Goal: Information Seeking & Learning: Learn about a topic

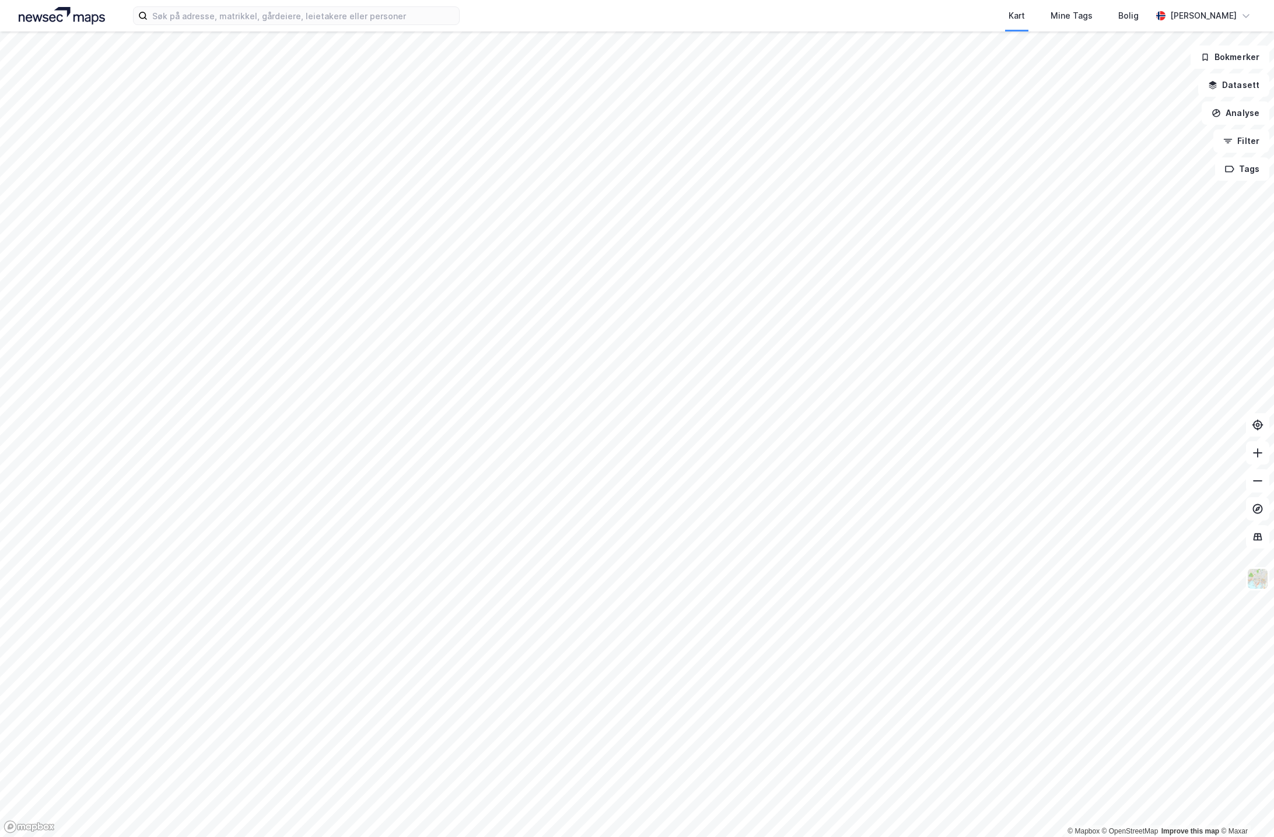
click at [817, 26] on div "Kart Mine Tags Bolig [PERSON_NAME] © Mapbox © OpenStreetMap Improve this map © …" at bounding box center [637, 418] width 1274 height 837
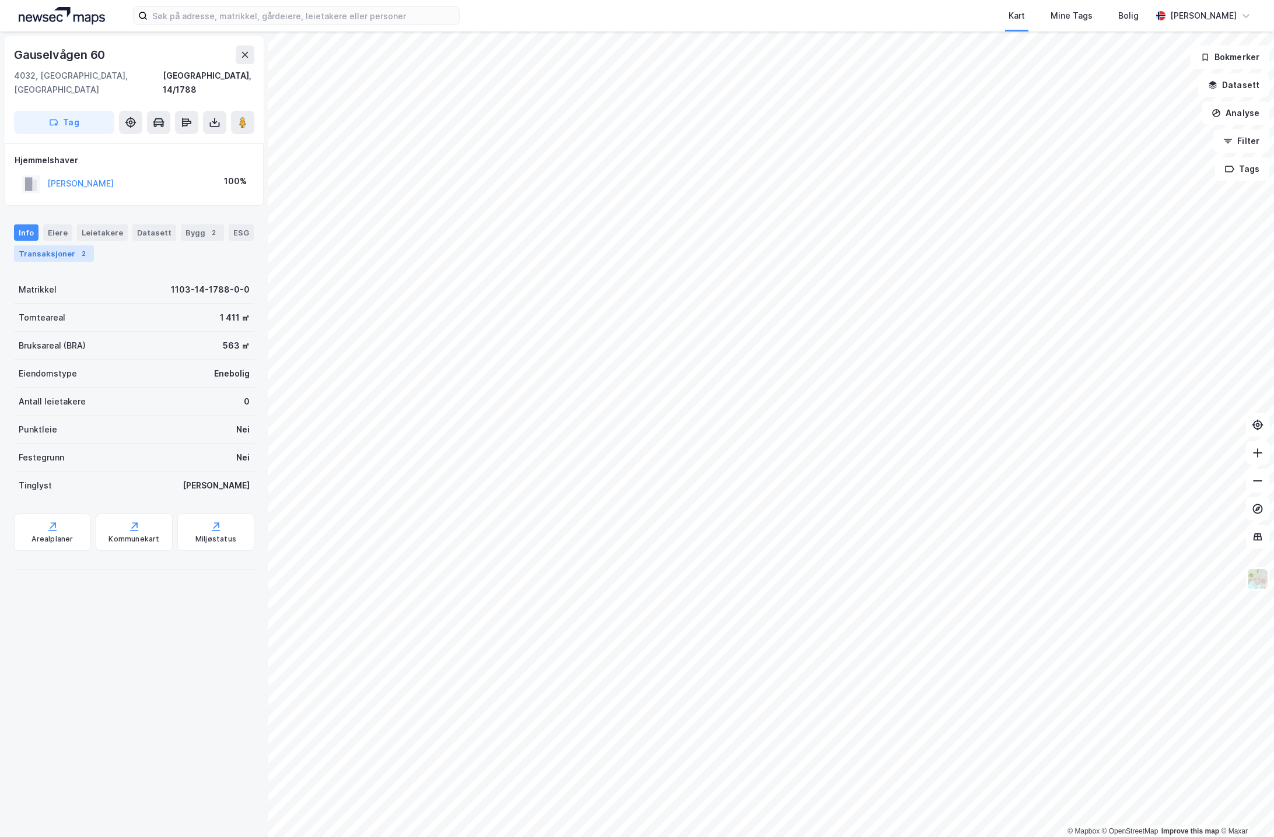
click at [72, 246] on div "Transaksjoner 2" at bounding box center [54, 254] width 80 height 16
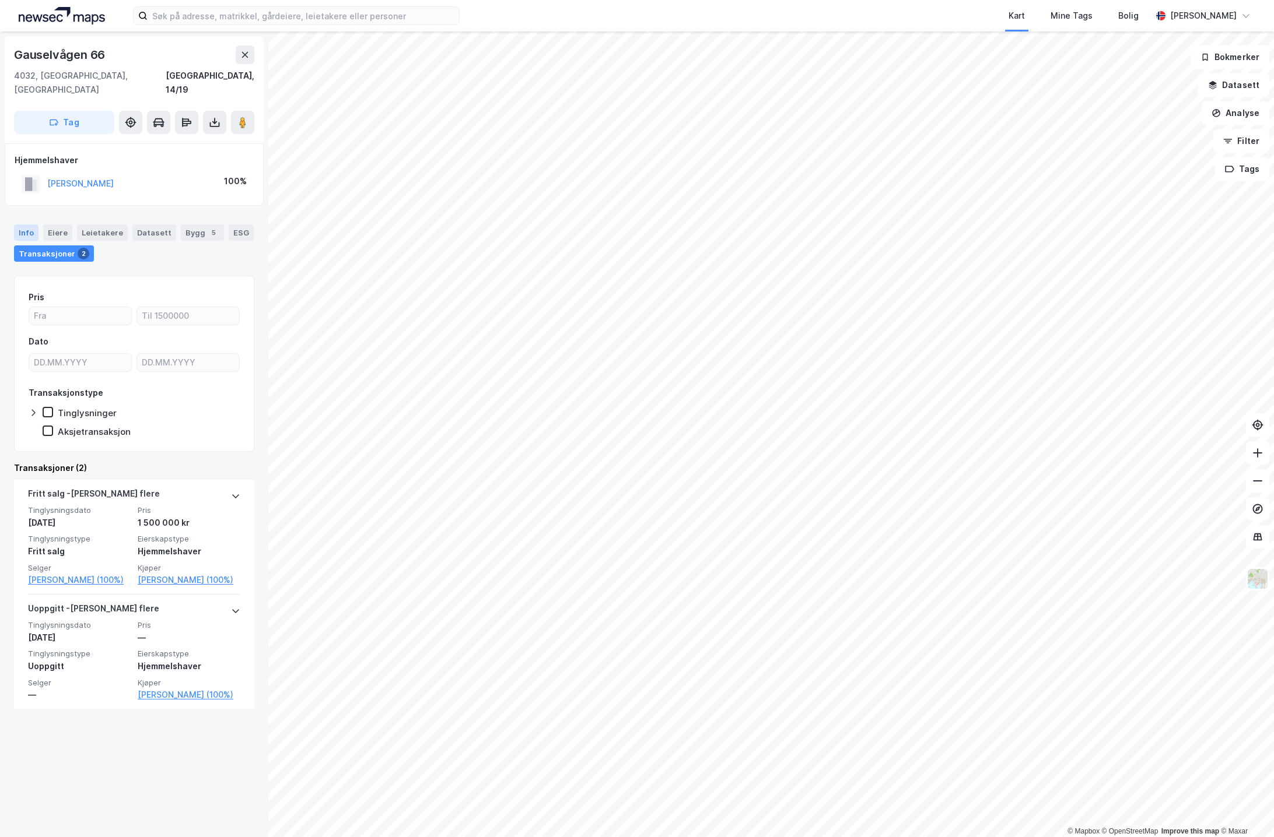
click at [26, 225] on div "Info" at bounding box center [26, 233] width 24 height 16
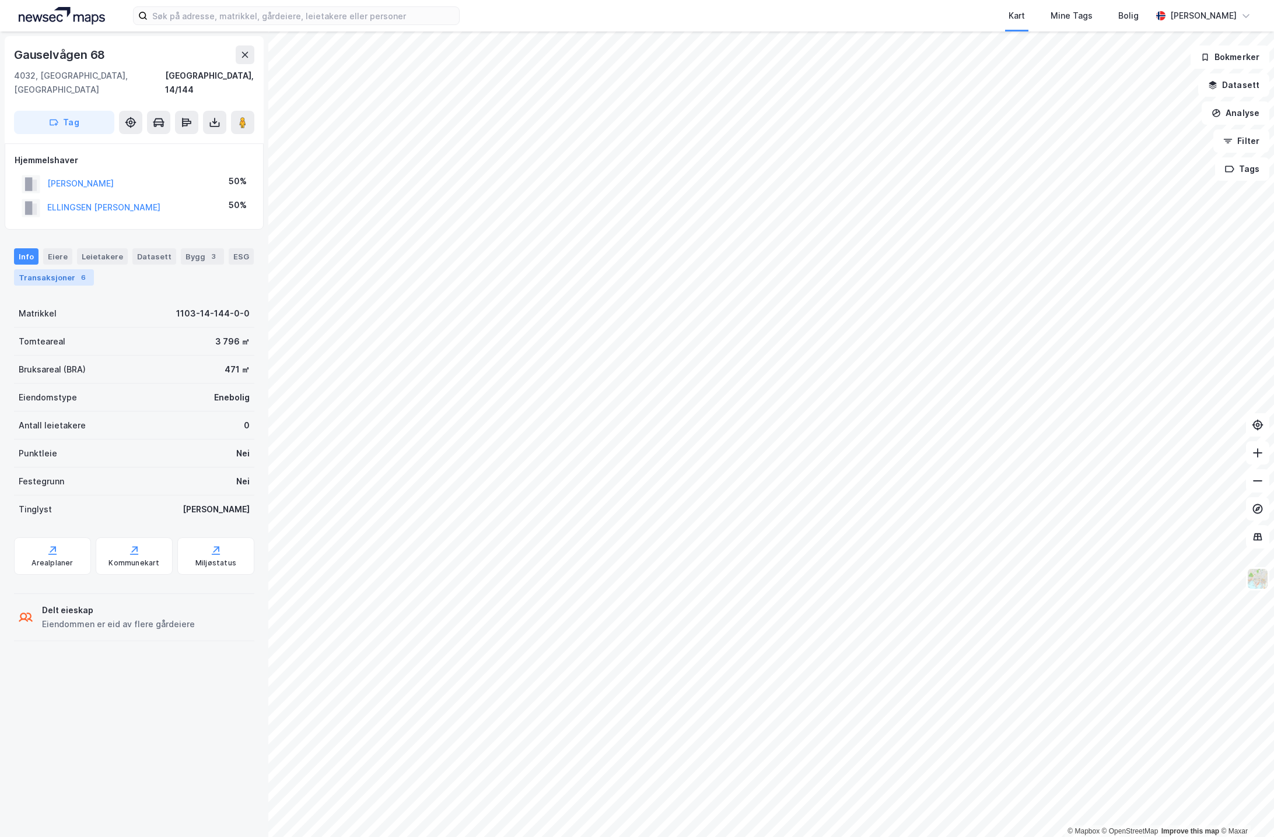
click at [51, 269] on div "Transaksjoner 6" at bounding box center [54, 277] width 80 height 16
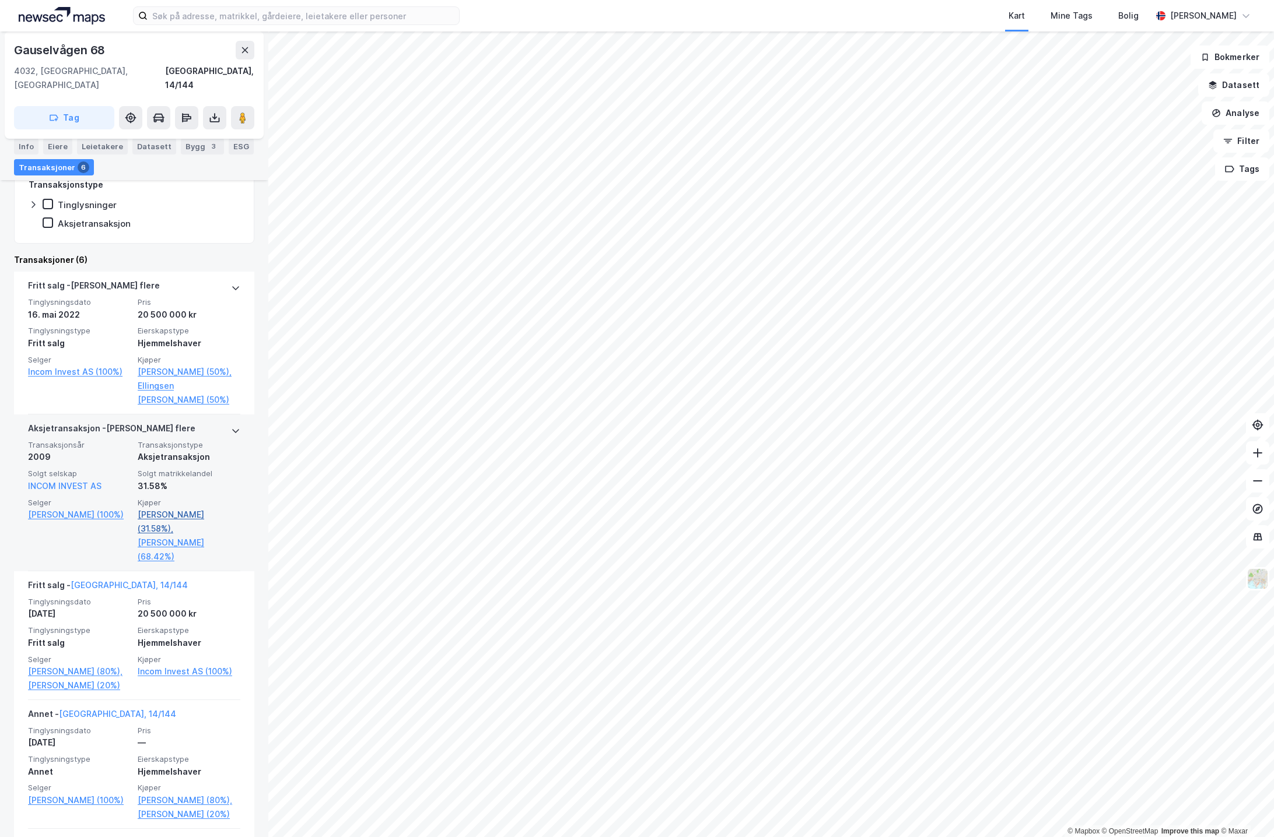
scroll to position [232, 0]
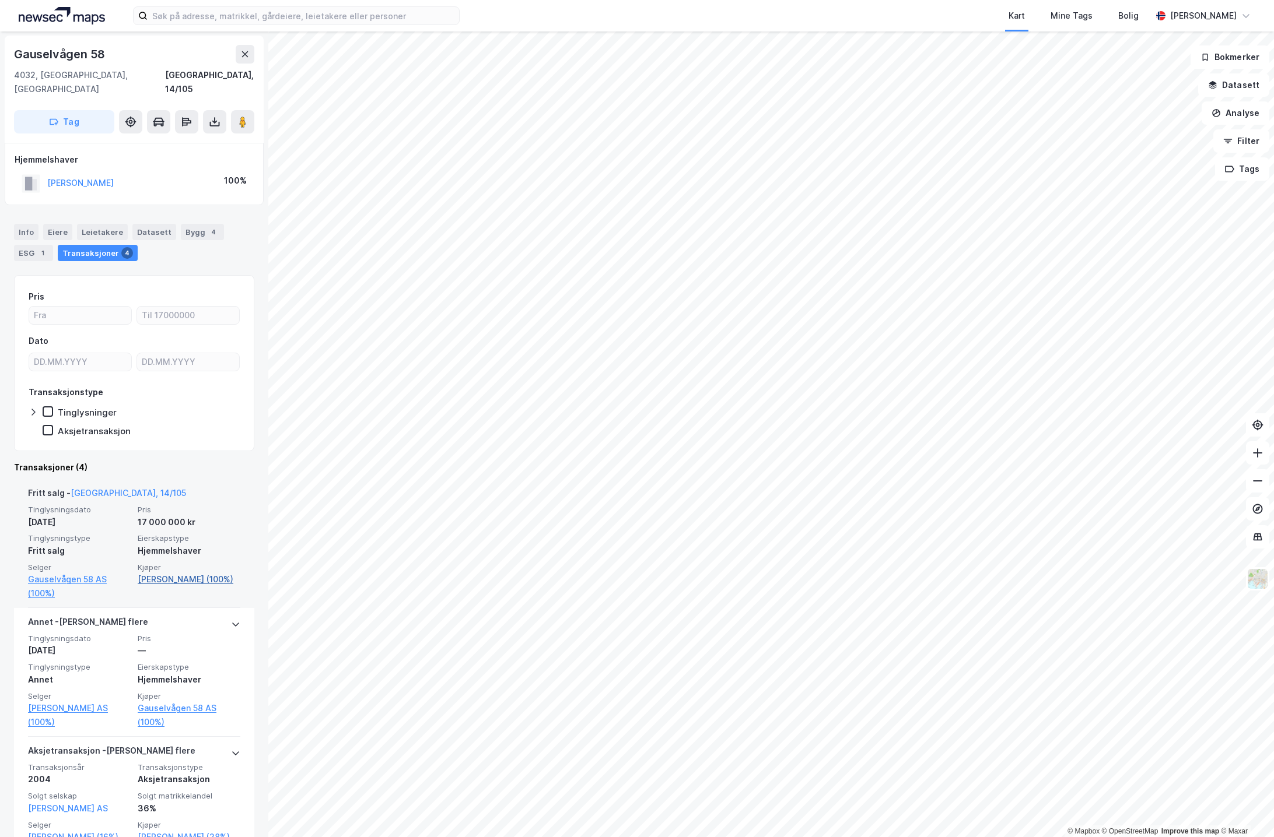
scroll to position [3, 0]
click at [178, 570] on link "[PERSON_NAME] (100%)" at bounding box center [189, 577] width 103 height 14
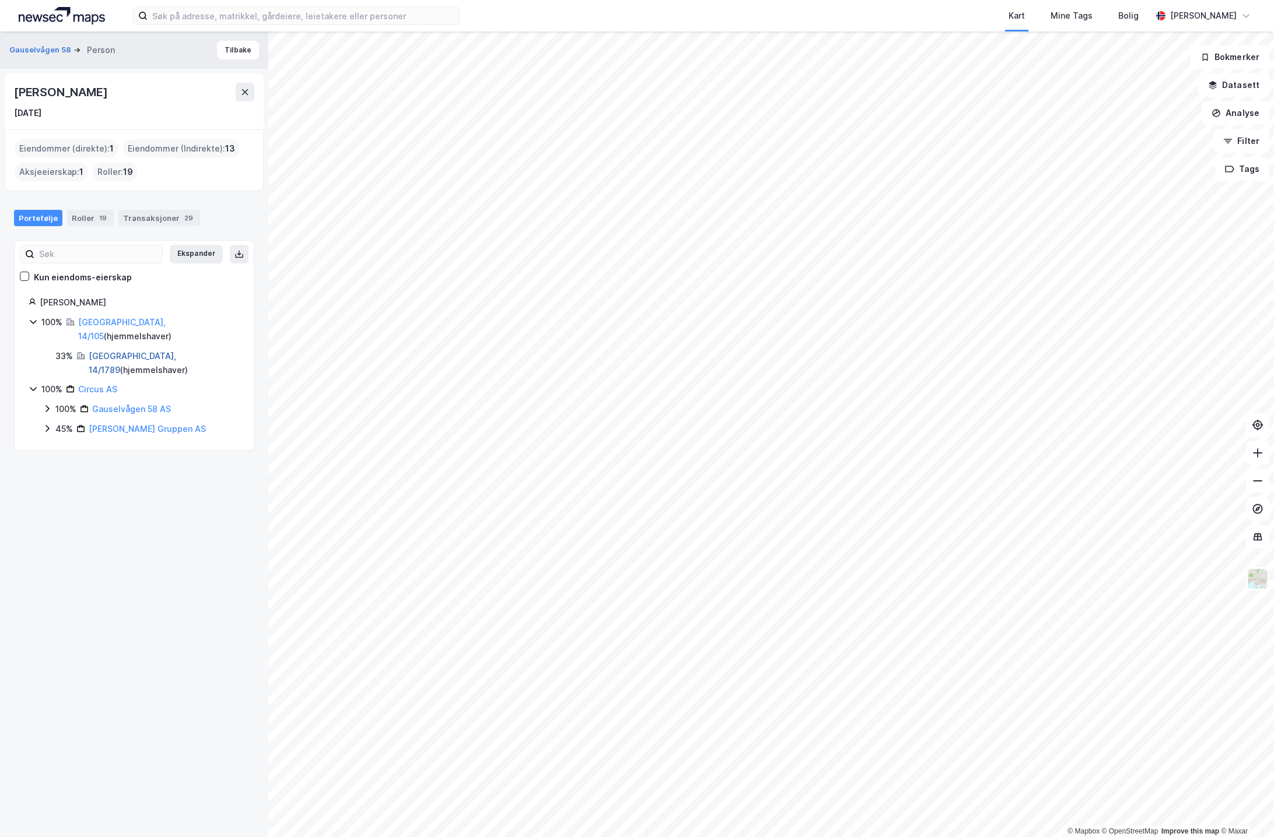
click at [127, 351] on link "[GEOGRAPHIC_DATA], 14/1789" at bounding box center [132, 363] width 87 height 24
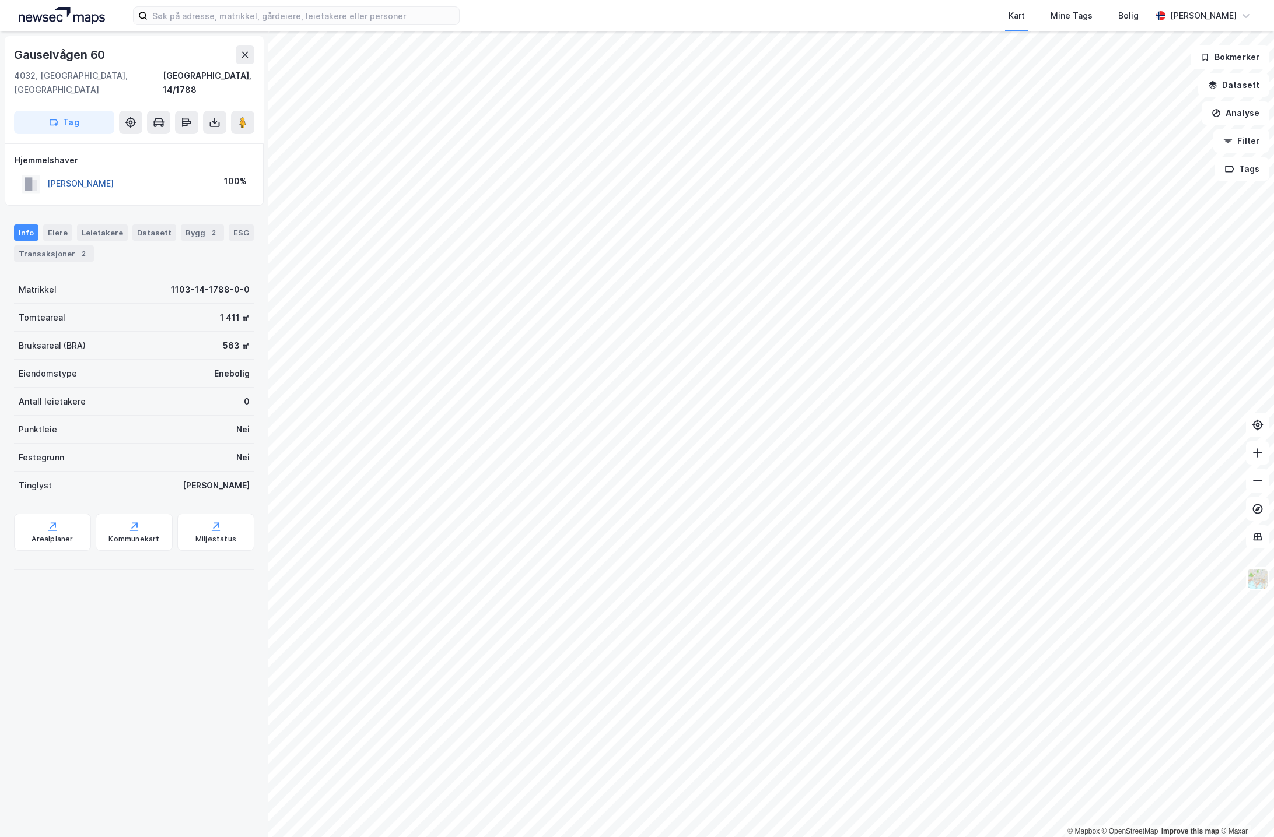
click at [0, 0] on button "[PERSON_NAME]" at bounding box center [0, 0] width 0 height 0
click at [196, 225] on div "Bygg 2" at bounding box center [202, 233] width 43 height 16
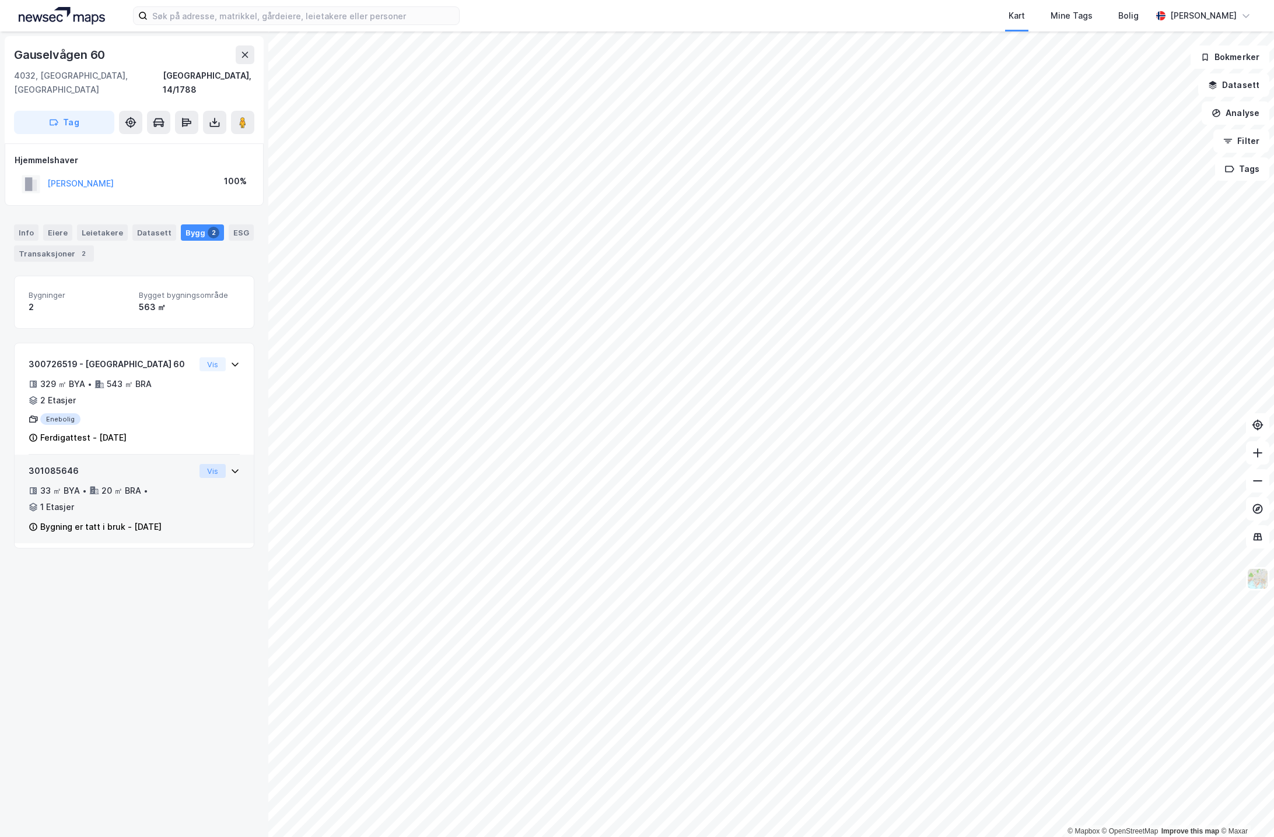
click at [217, 464] on button "Vis" at bounding box center [212, 471] width 26 height 14
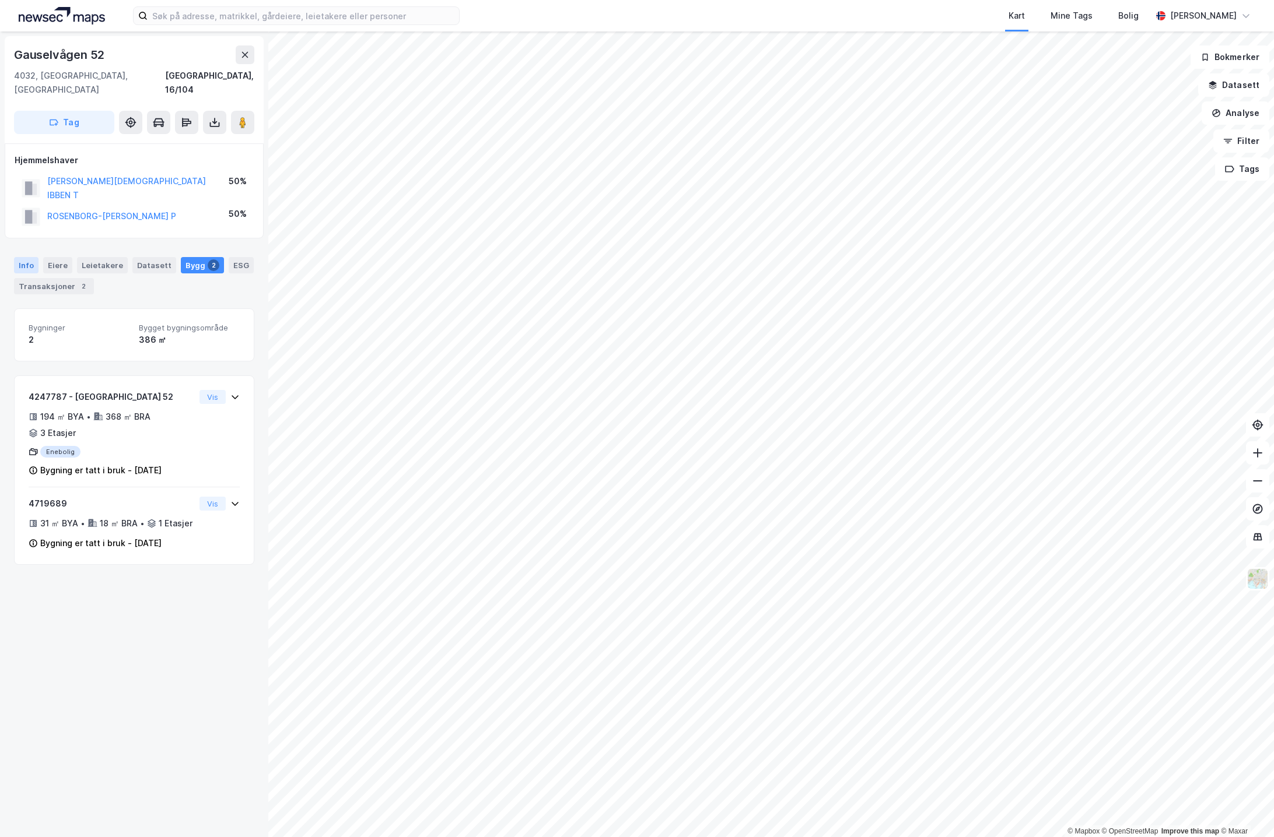
click at [31, 257] on div "Info" at bounding box center [26, 265] width 24 height 16
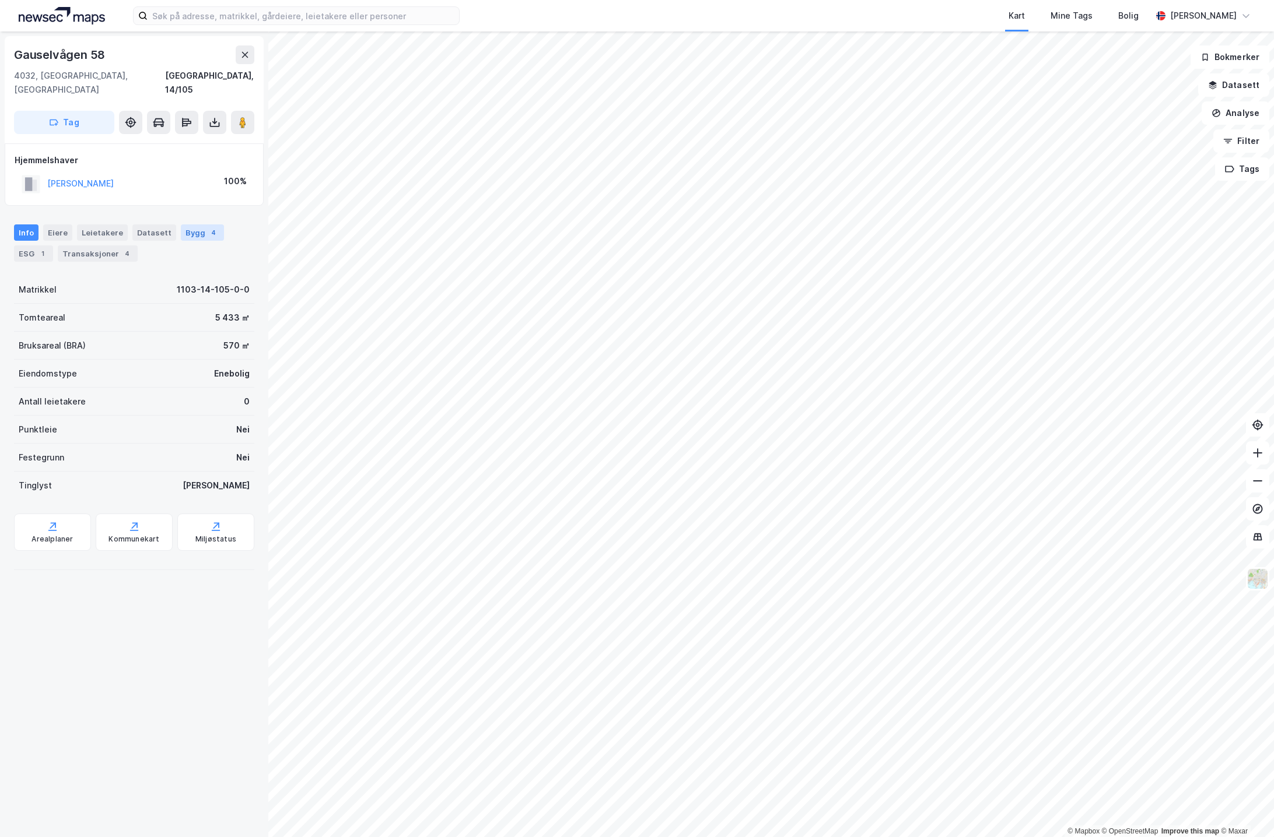
click at [194, 225] on div "Bygg 4" at bounding box center [202, 233] width 43 height 16
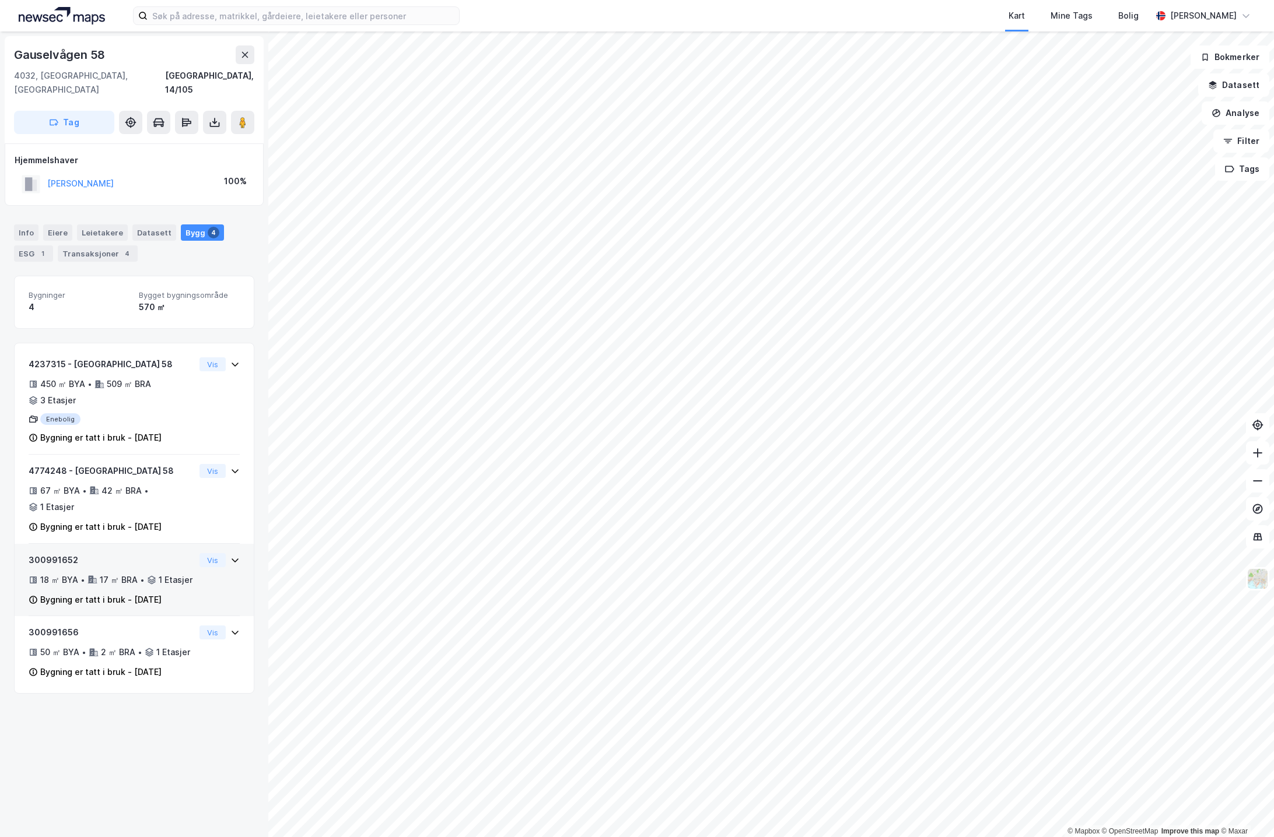
click at [162, 553] on div "300991652 18 ㎡ BYA • 17 ㎡ BRA • 1 Etasjer Bygning er tatt i bruk - [DATE]" at bounding box center [112, 580] width 166 height 54
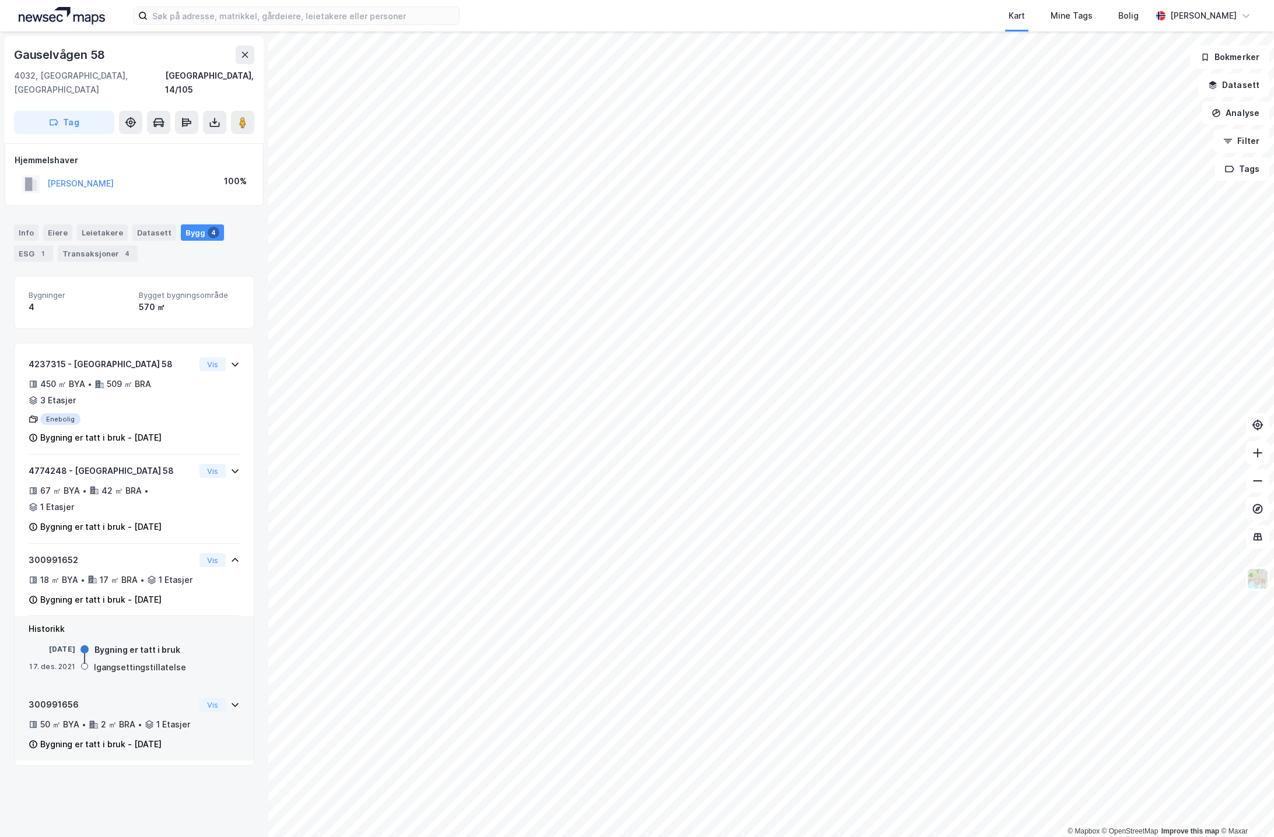
click at [145, 721] on icon at bounding box center [149, 723] width 8 height 5
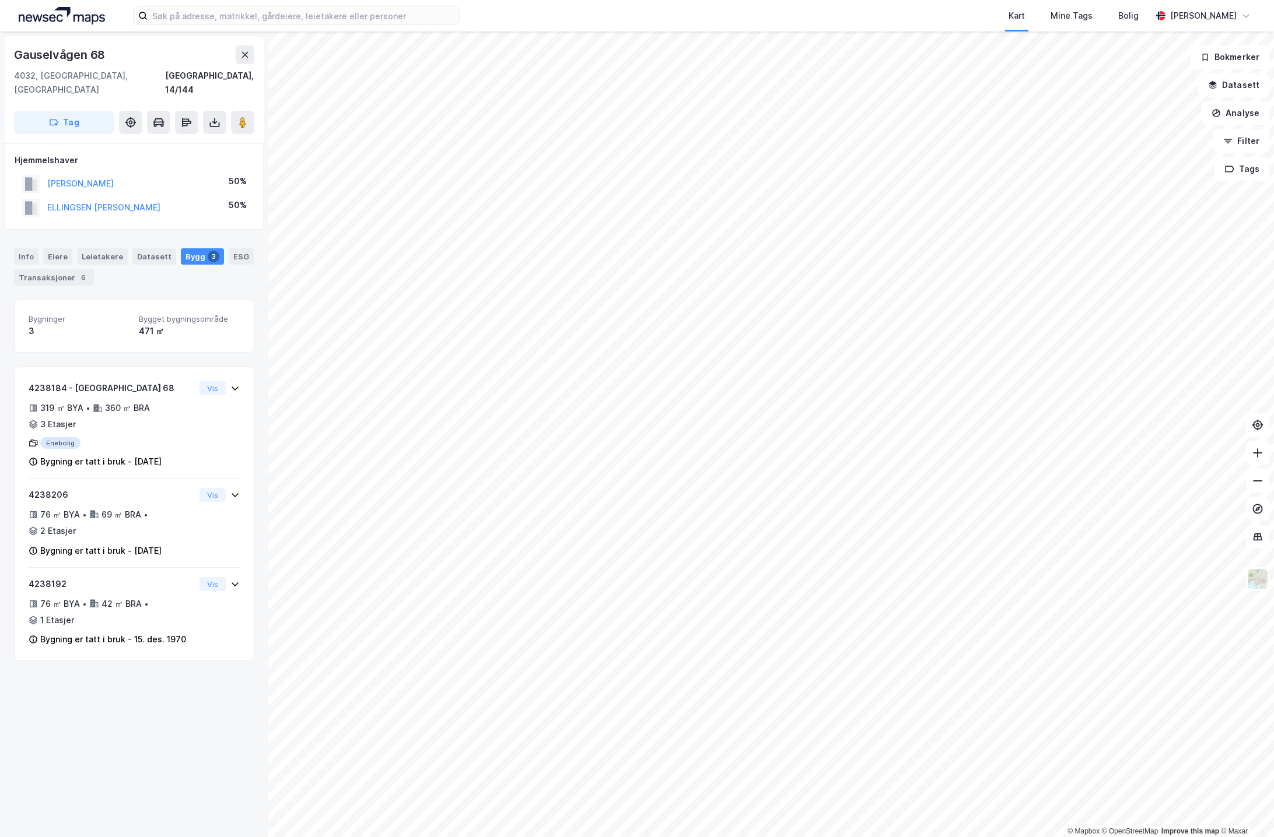
click at [513, 6] on div "Kart Mine Tags Bolig [PERSON_NAME] © Mapbox © OpenStreetMap Improve this map © …" at bounding box center [637, 418] width 1274 height 837
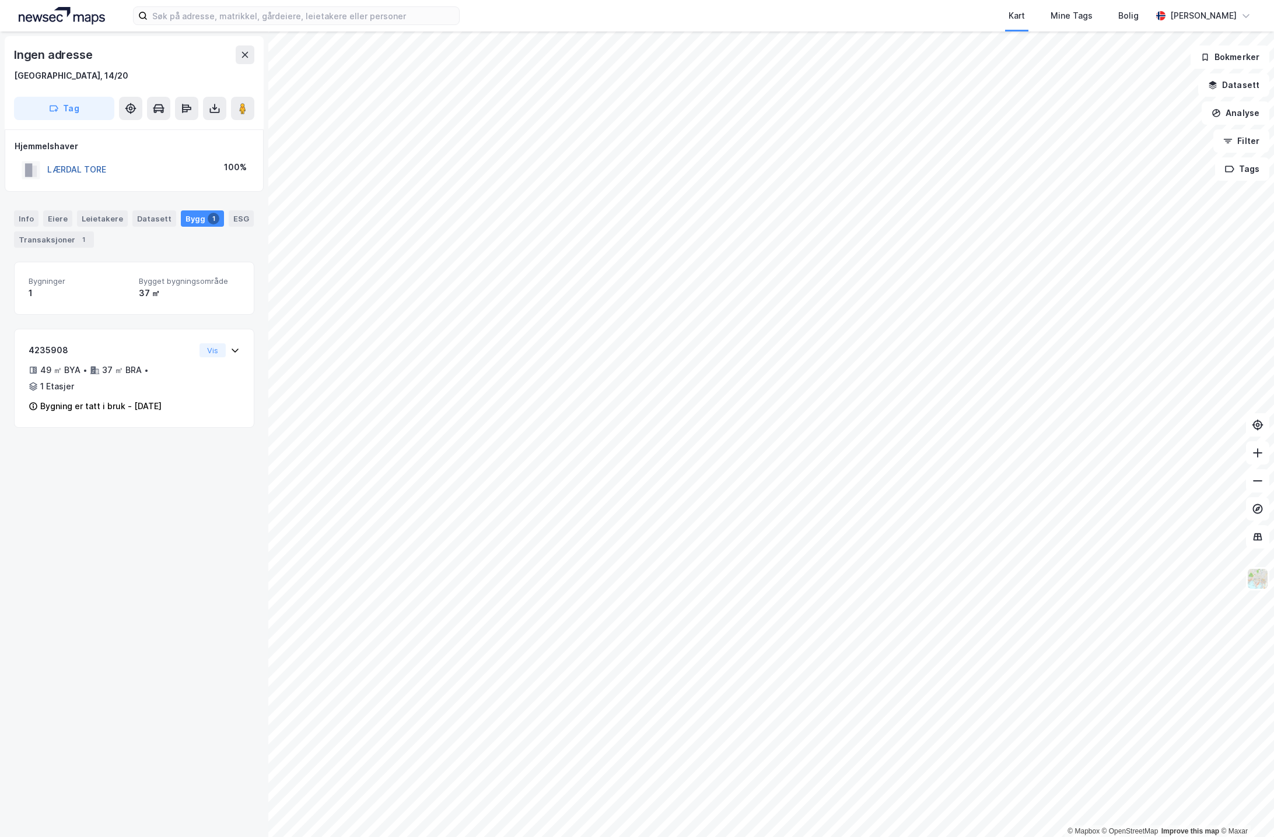
click at [0, 0] on button "LÆRDAL TORE" at bounding box center [0, 0] width 0 height 0
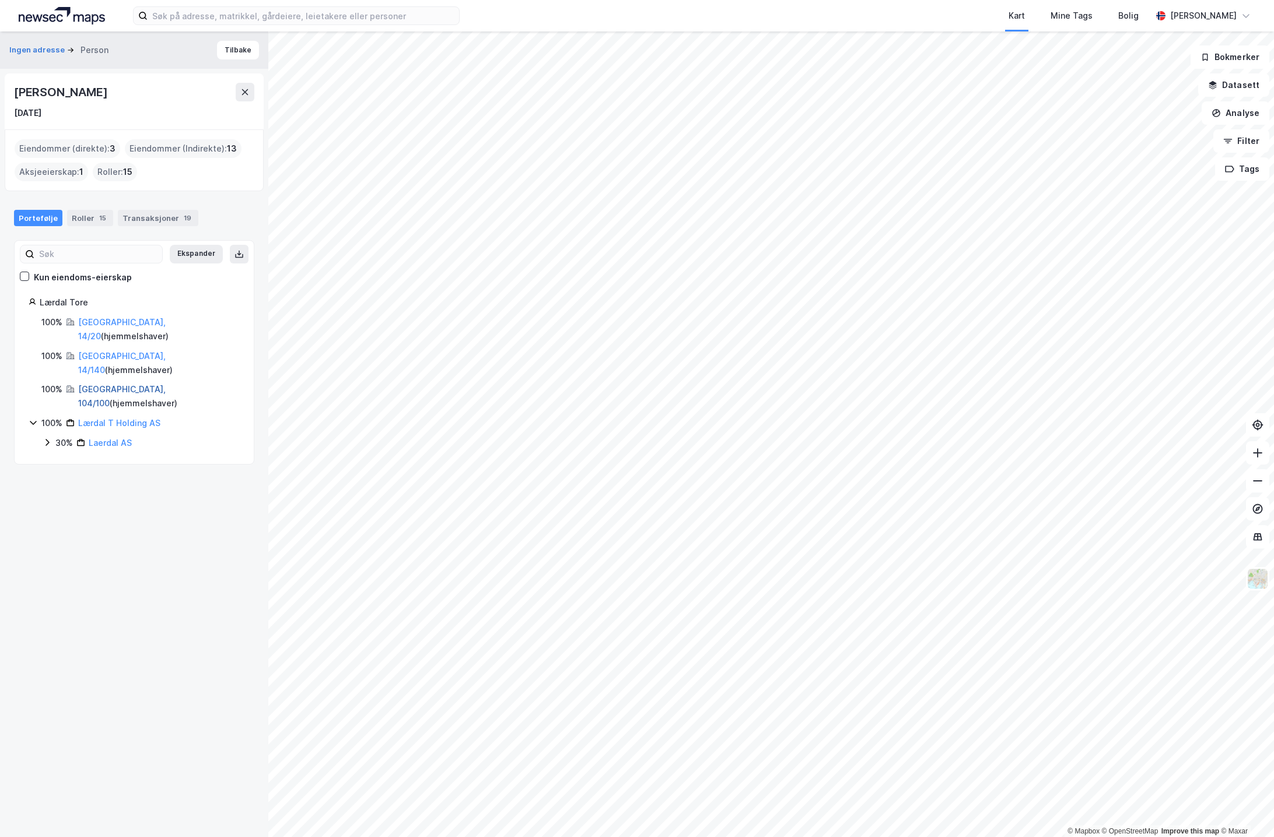
click at [117, 384] on link "[GEOGRAPHIC_DATA], 104/100" at bounding box center [121, 396] width 87 height 24
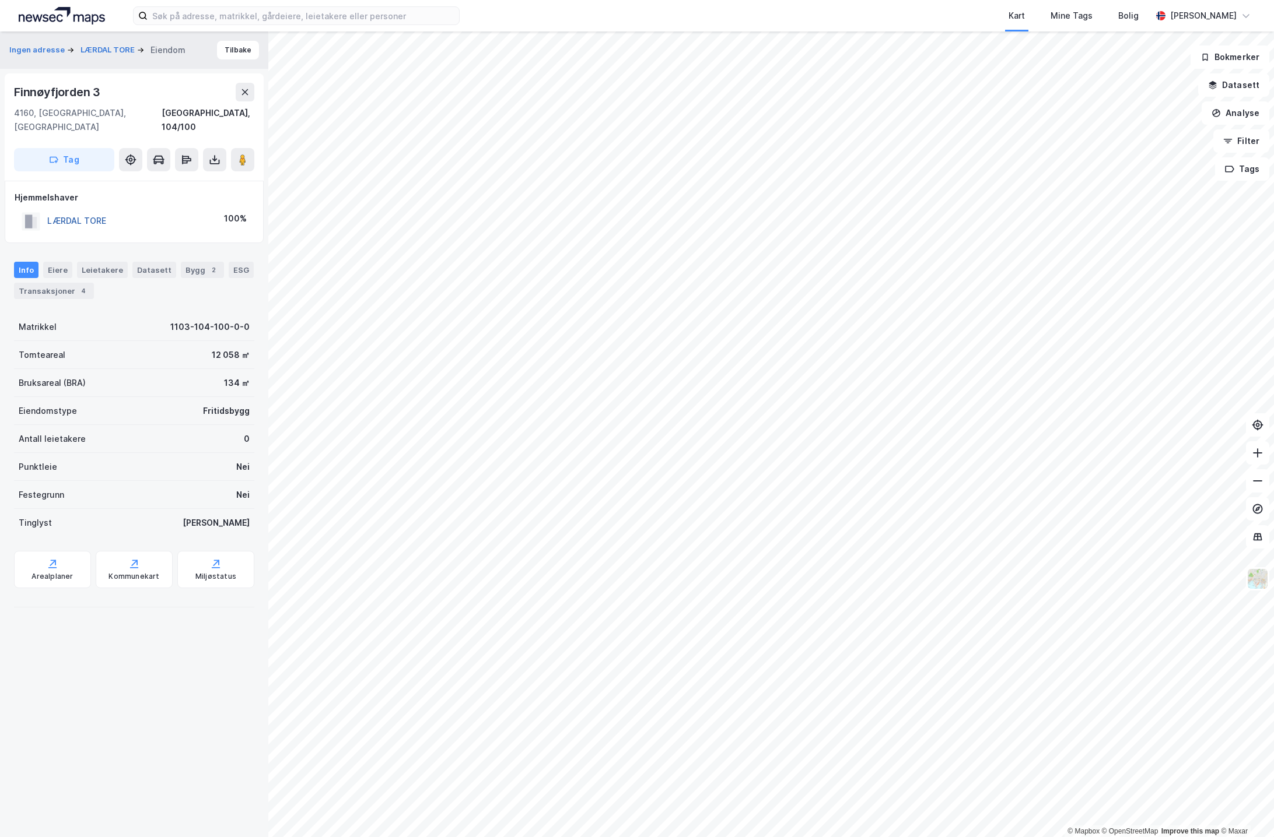
click at [0, 0] on button "LÆRDAL TORE" at bounding box center [0, 0] width 0 height 0
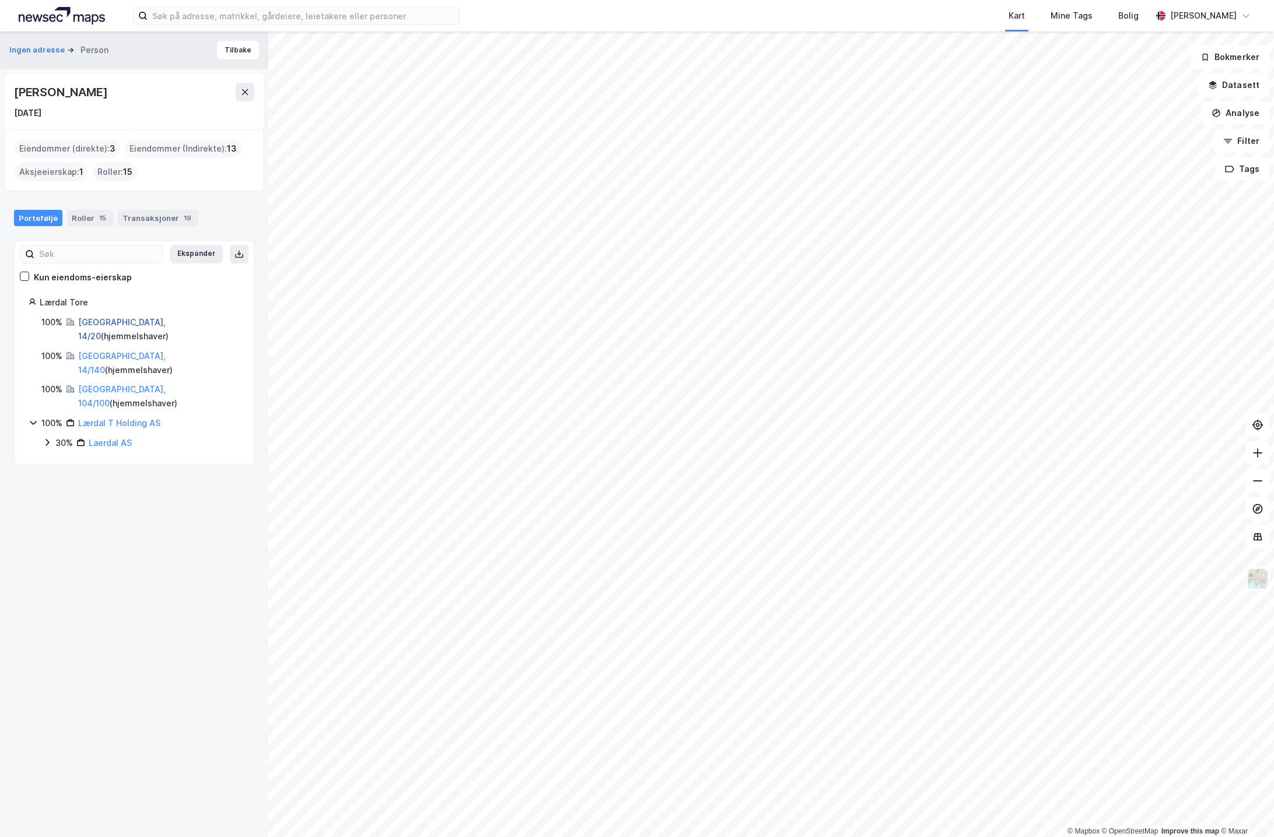
click at [114, 321] on link "[GEOGRAPHIC_DATA], 14/20" at bounding box center [121, 329] width 87 height 24
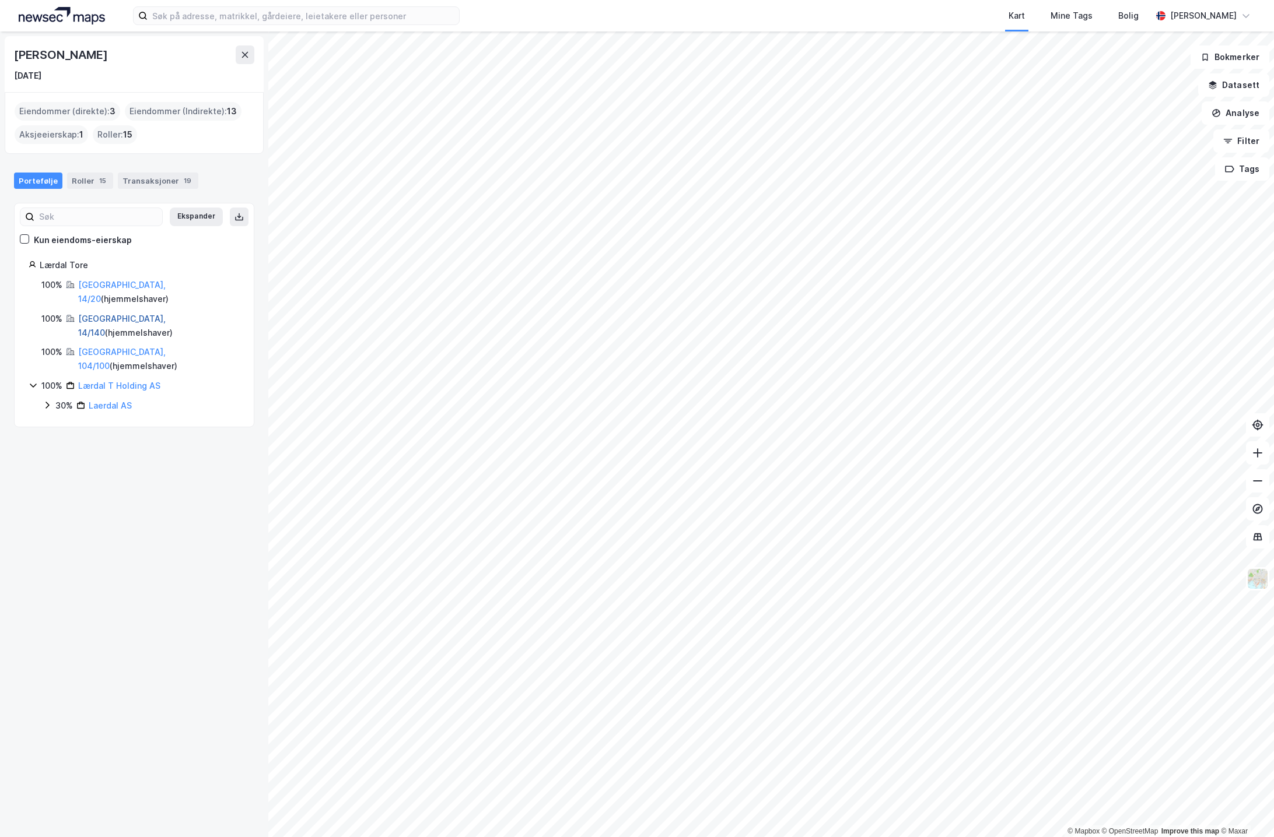
click at [96, 314] on link "[GEOGRAPHIC_DATA], 14/140" at bounding box center [121, 326] width 87 height 24
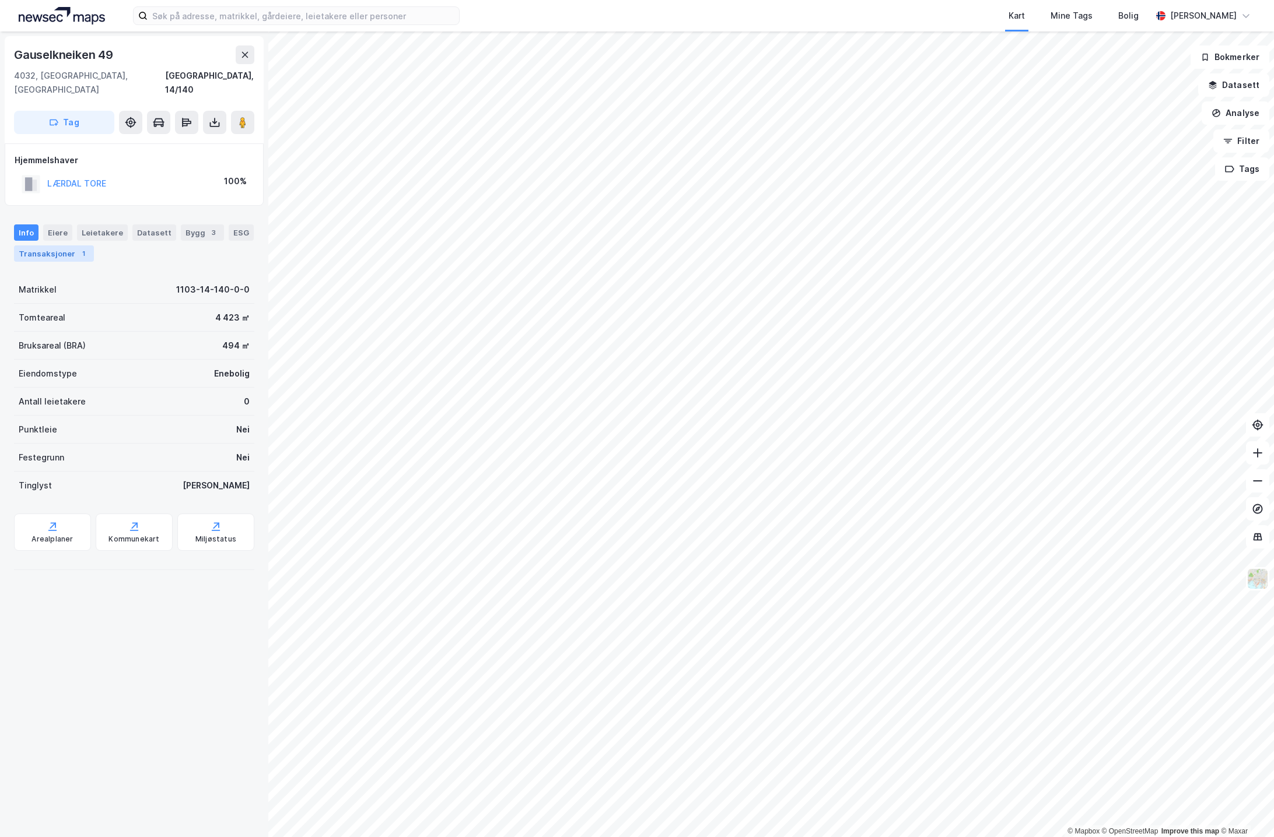
click at [72, 246] on div "Transaksjoner 1" at bounding box center [54, 254] width 80 height 16
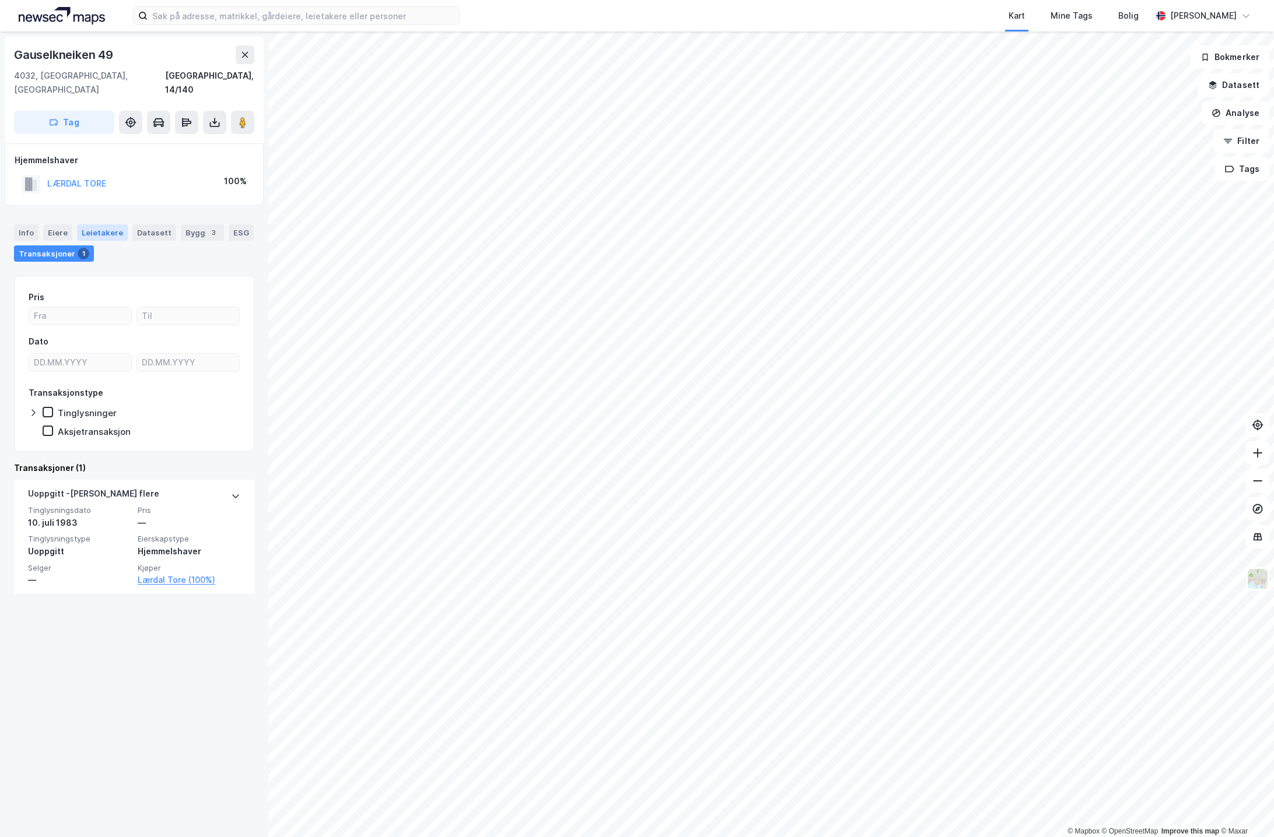
click at [104, 225] on div "Leietakere" at bounding box center [102, 233] width 51 height 16
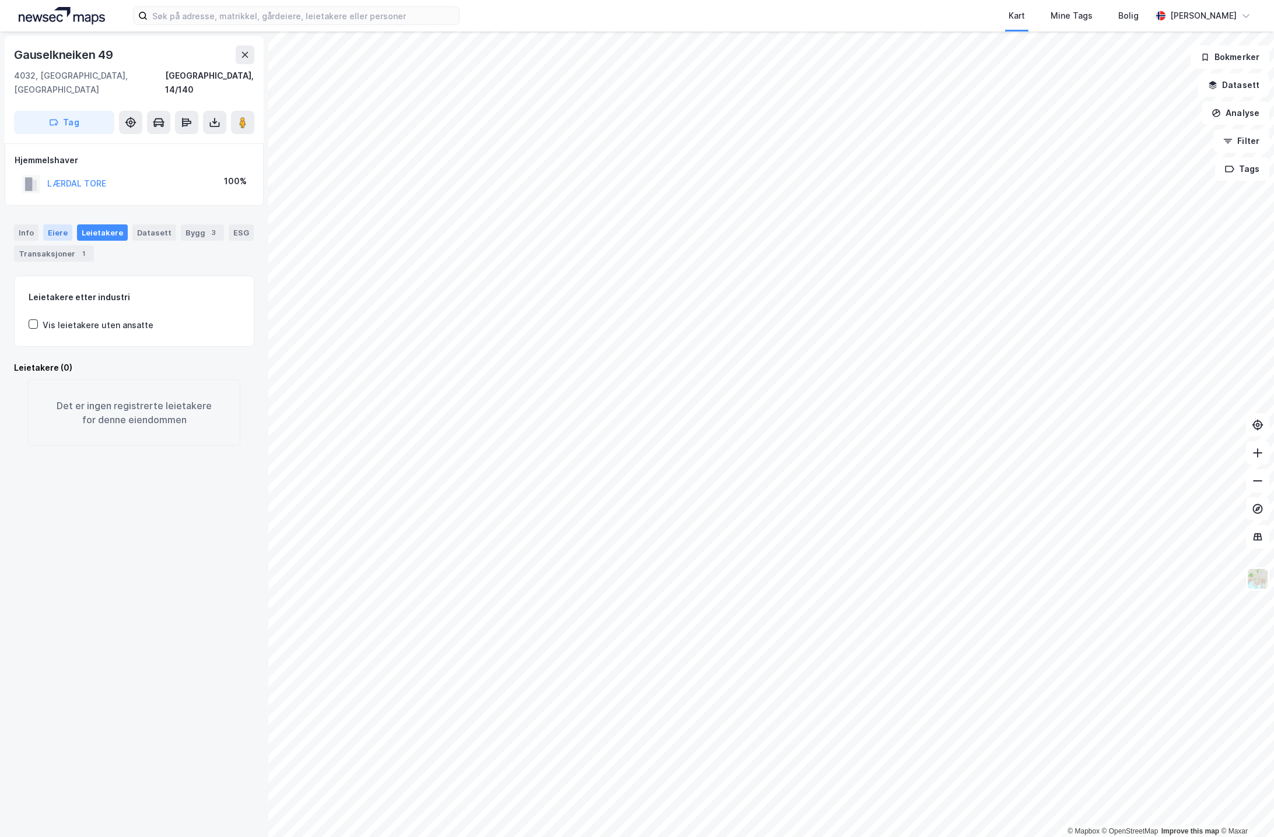
click at [62, 225] on div "Eiere" at bounding box center [57, 233] width 29 height 16
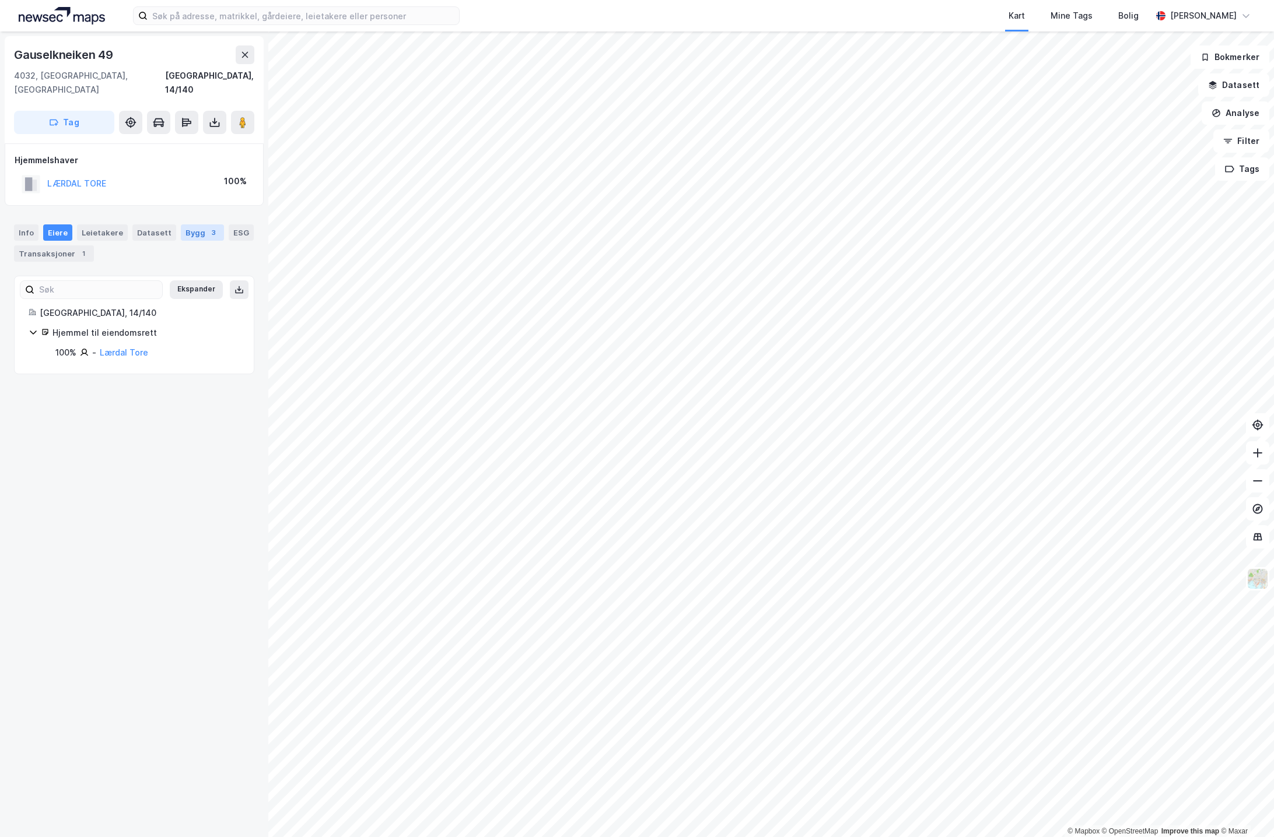
click at [195, 225] on div "Bygg 3" at bounding box center [202, 233] width 43 height 16
